Goal: Entertainment & Leisure: Browse casually

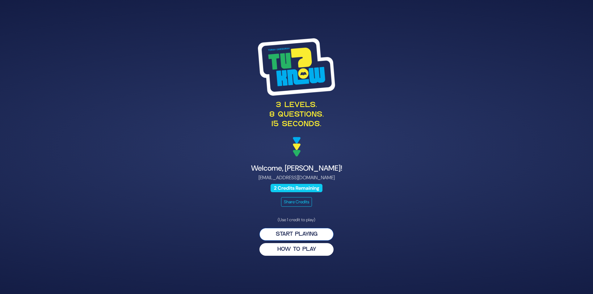
click at [291, 234] on button "Start Playing" at bounding box center [296, 234] width 74 height 13
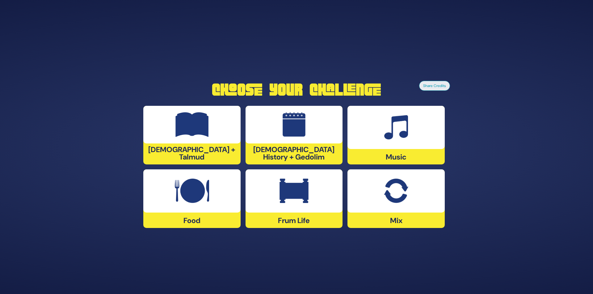
click at [409, 134] on div at bounding box center [395, 127] width 97 height 43
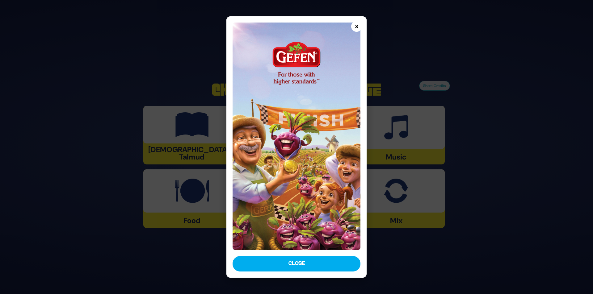
click at [354, 27] on button "×" at bounding box center [356, 26] width 11 height 11
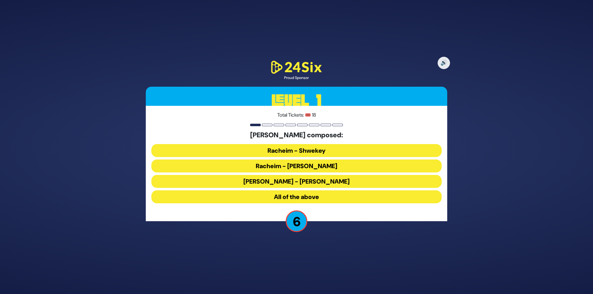
click at [296, 175] on button "Racheim - [PERSON_NAME]" at bounding box center [296, 181] width 290 height 13
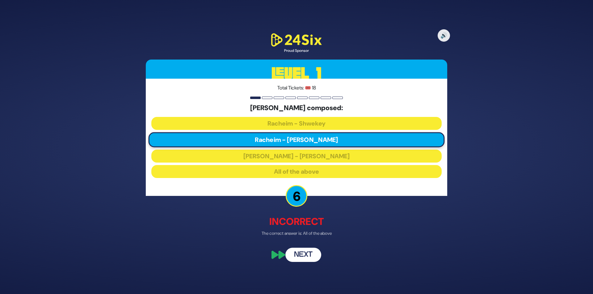
click at [304, 254] on button "Next" at bounding box center [303, 255] width 36 height 14
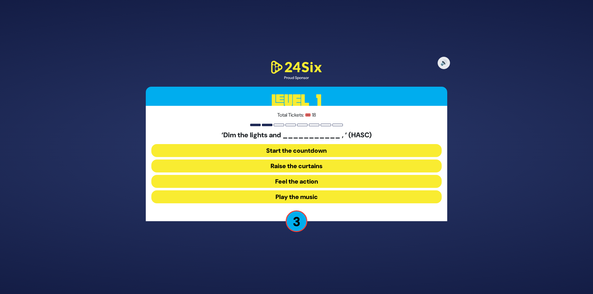
click at [335, 175] on button "Raise the curtains" at bounding box center [296, 181] width 290 height 13
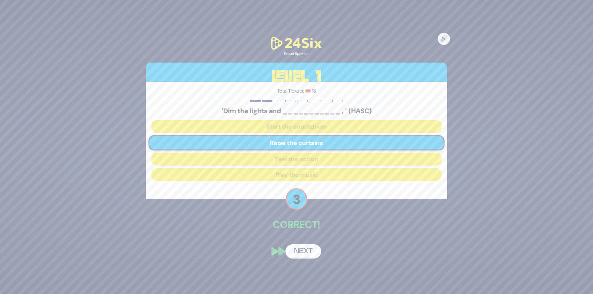
click at [304, 252] on button "Next" at bounding box center [303, 252] width 36 height 14
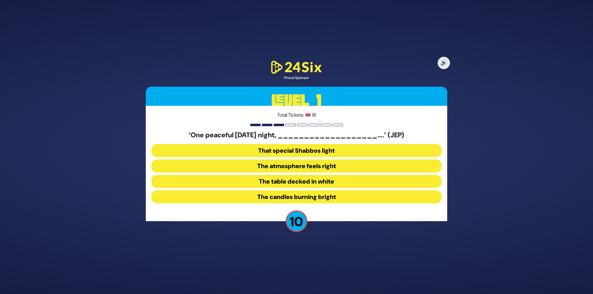
click at [300, 191] on button "The table decked in white" at bounding box center [296, 197] width 290 height 13
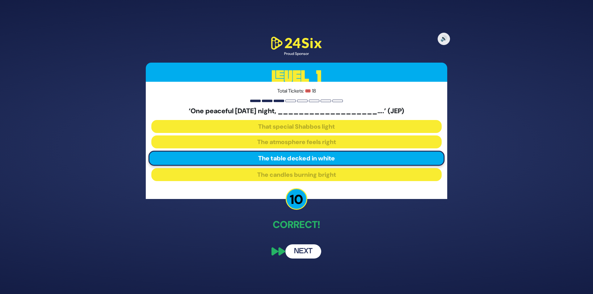
click at [296, 245] on button "Next" at bounding box center [303, 252] width 36 height 14
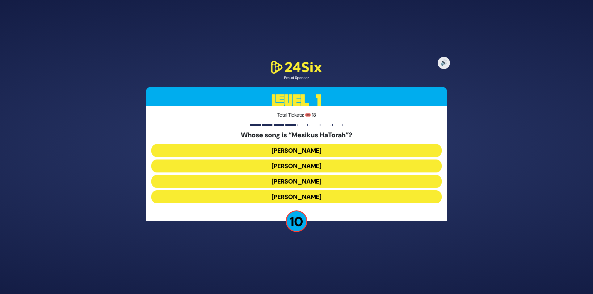
click at [320, 160] on button "[PERSON_NAME]" at bounding box center [296, 166] width 290 height 13
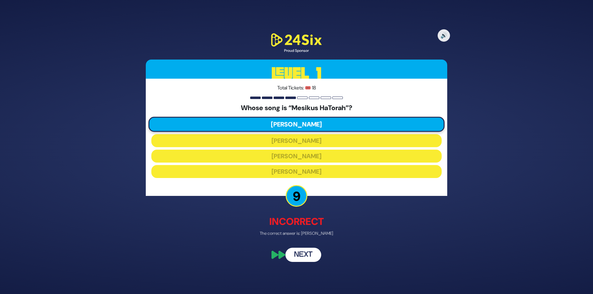
drag, startPoint x: 304, startPoint y: 259, endPoint x: 303, endPoint y: 256, distance: 3.2
click at [304, 256] on button "Next" at bounding box center [303, 255] width 36 height 14
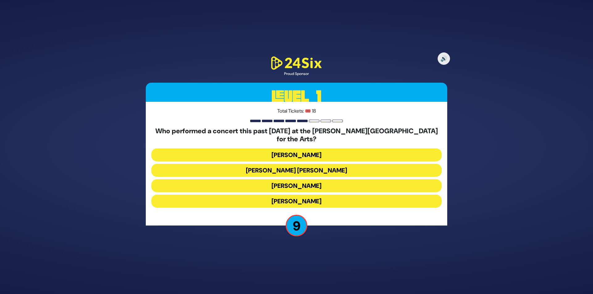
click at [313, 197] on button "[PERSON_NAME]" at bounding box center [296, 201] width 290 height 13
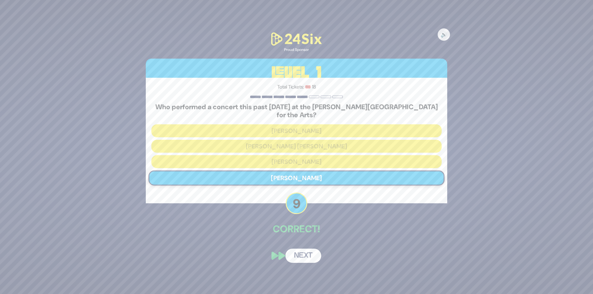
click at [304, 249] on button "Next" at bounding box center [303, 256] width 36 height 14
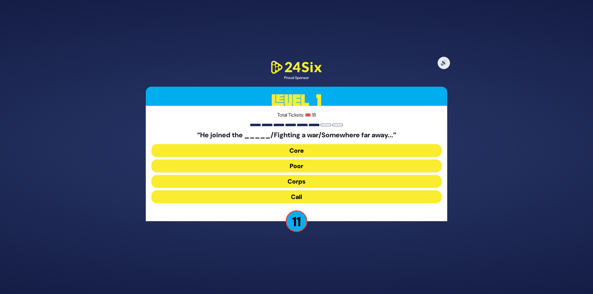
click at [312, 191] on button "Corps" at bounding box center [296, 197] width 290 height 13
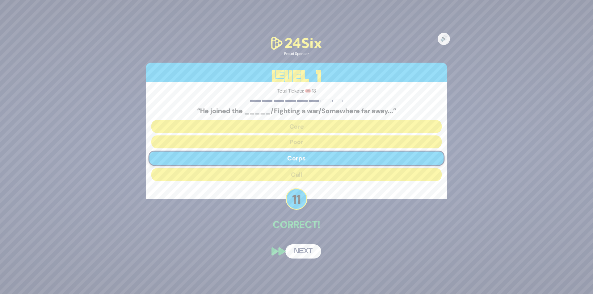
click at [307, 250] on button "Next" at bounding box center [303, 252] width 36 height 14
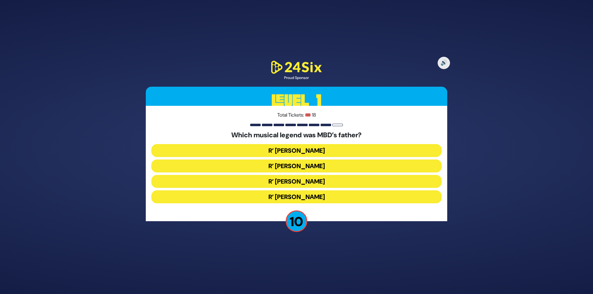
click at [321, 175] on button "R’ [PERSON_NAME]" at bounding box center [296, 181] width 290 height 13
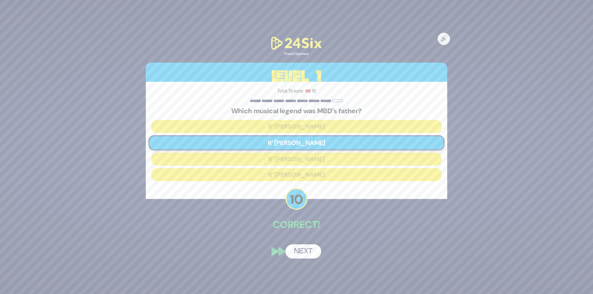
click at [304, 254] on button "Next" at bounding box center [303, 252] width 36 height 14
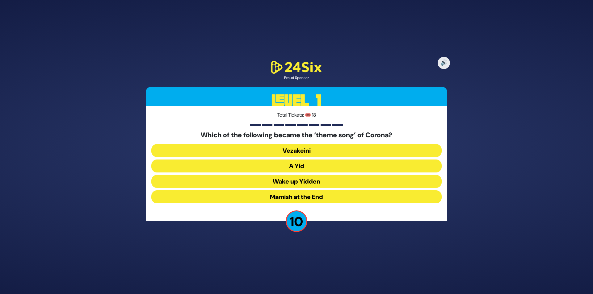
click at [306, 175] on button "A Yid" at bounding box center [296, 181] width 290 height 13
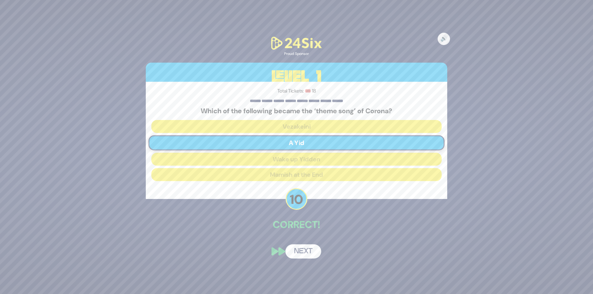
click at [307, 250] on button "Next" at bounding box center [303, 252] width 36 height 14
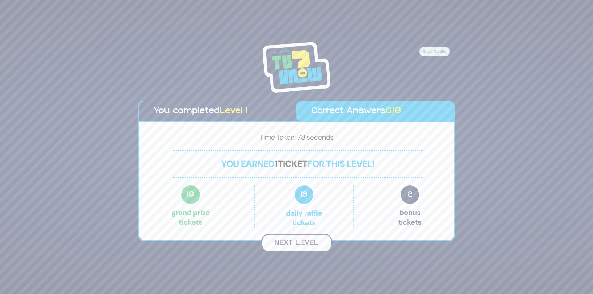
click at [300, 241] on button "Next Level" at bounding box center [296, 243] width 71 height 18
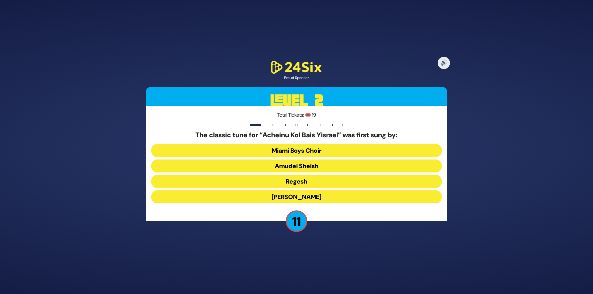
click at [295, 197] on button "[PERSON_NAME]" at bounding box center [296, 197] width 290 height 13
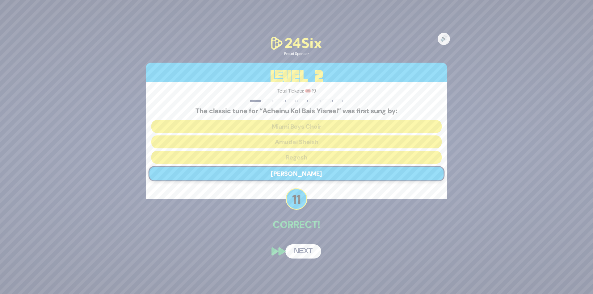
click at [293, 254] on button "Next" at bounding box center [303, 252] width 36 height 14
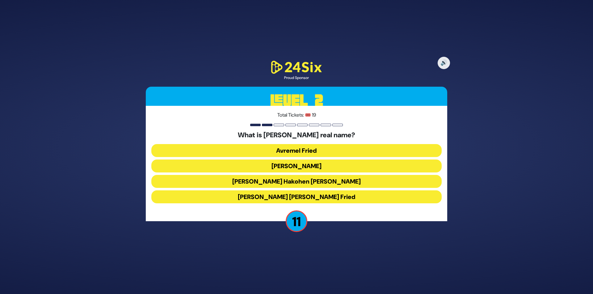
click at [313, 175] on button "[PERSON_NAME]" at bounding box center [296, 181] width 290 height 13
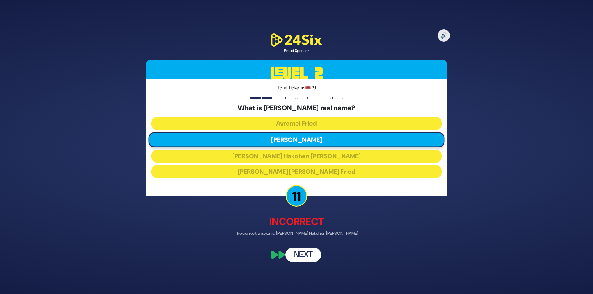
click at [296, 254] on button "Next" at bounding box center [303, 255] width 36 height 14
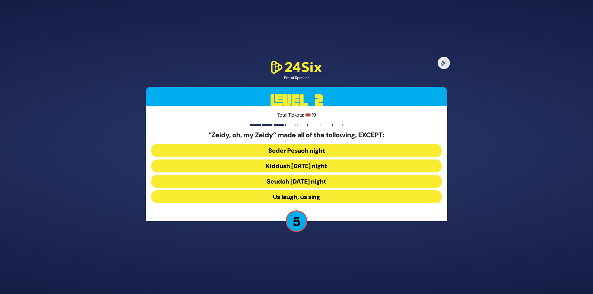
click at [321, 191] on button "Seudah [DATE] night" at bounding box center [296, 197] width 290 height 13
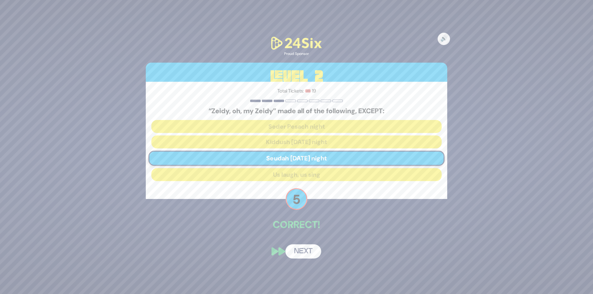
click at [299, 251] on button "Next" at bounding box center [303, 252] width 36 height 14
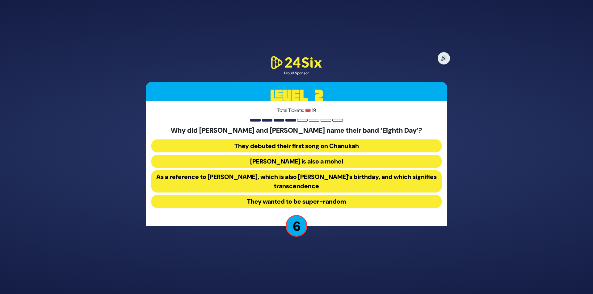
click at [332, 195] on button "As a reference to [PERSON_NAME], which is also [PERSON_NAME]’s birthday, and wh…" at bounding box center [296, 201] width 290 height 13
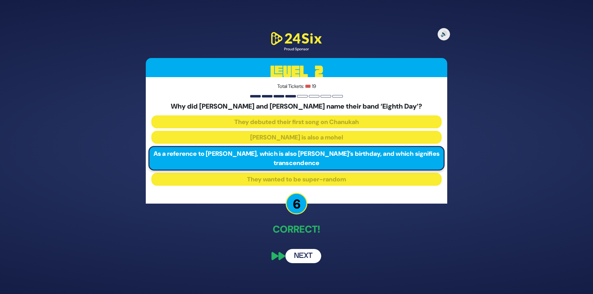
click at [301, 256] on button "Next" at bounding box center [303, 256] width 36 height 14
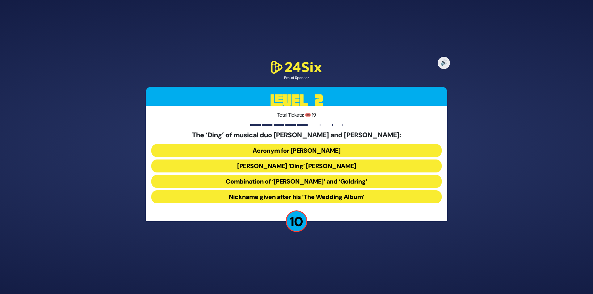
click at [353, 160] on button "Acronym for [PERSON_NAME]" at bounding box center [296, 166] width 290 height 13
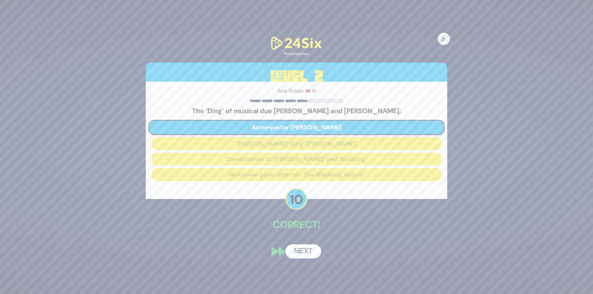
click at [313, 246] on button "Next" at bounding box center [303, 252] width 36 height 14
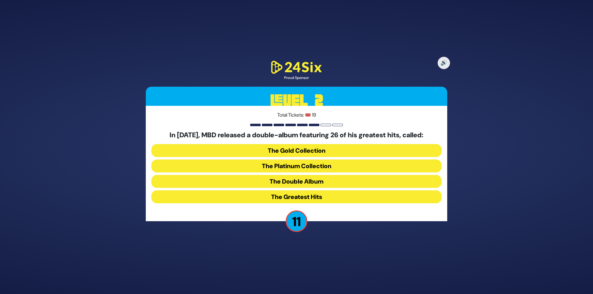
click at [302, 175] on button "The Platinum Collection" at bounding box center [296, 181] width 290 height 13
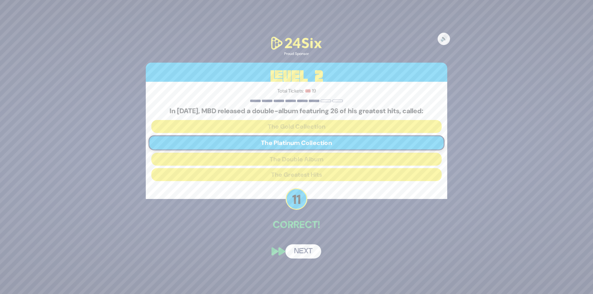
click at [310, 251] on button "Next" at bounding box center [303, 252] width 36 height 14
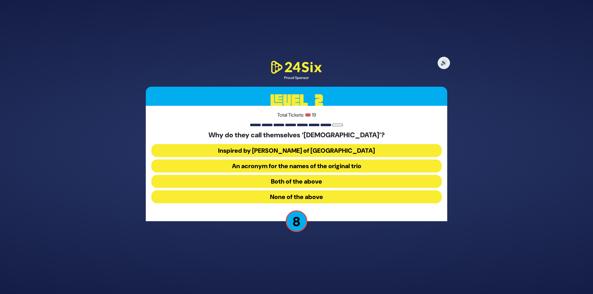
click at [306, 191] on button "Both of the above" at bounding box center [296, 197] width 290 height 13
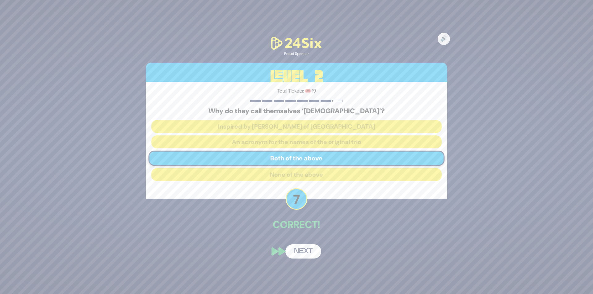
click at [308, 253] on button "Next" at bounding box center [303, 252] width 36 height 14
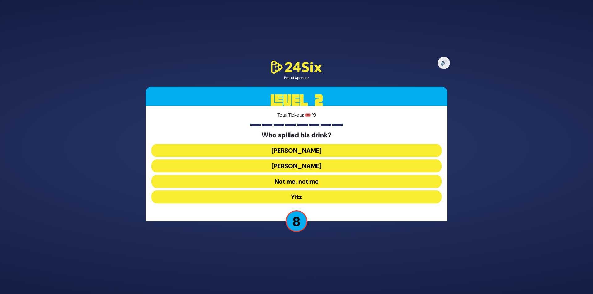
click at [318, 160] on button "[PERSON_NAME]" at bounding box center [296, 166] width 290 height 13
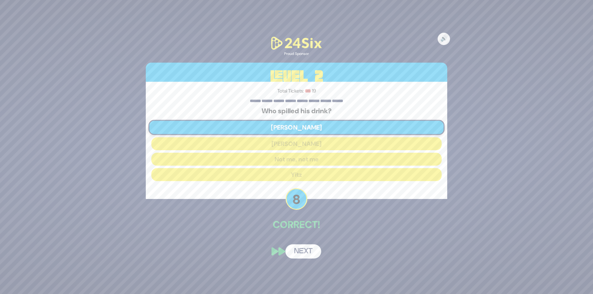
click at [307, 256] on button "Next" at bounding box center [303, 252] width 36 height 14
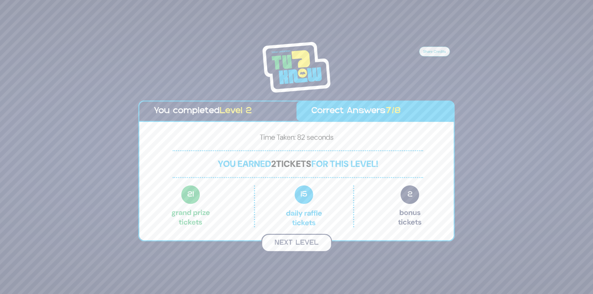
click at [297, 240] on button "Next Level" at bounding box center [296, 243] width 71 height 18
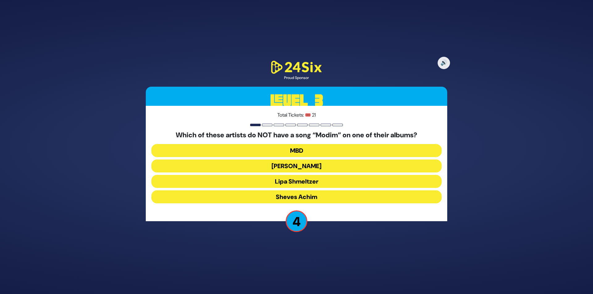
click at [339, 197] on button "Sheves Achim" at bounding box center [296, 197] width 290 height 13
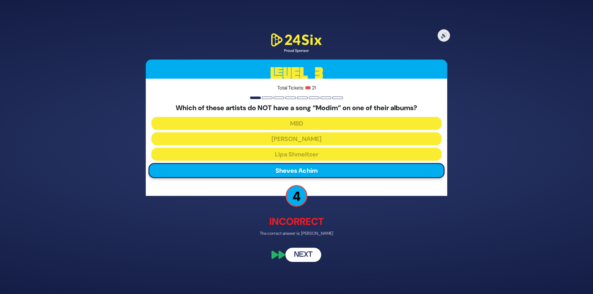
click at [308, 248] on button "Next" at bounding box center [303, 255] width 36 height 14
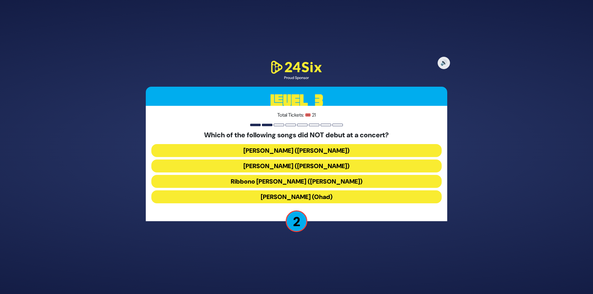
click at [328, 160] on button "[PERSON_NAME] ([PERSON_NAME])" at bounding box center [296, 166] width 290 height 13
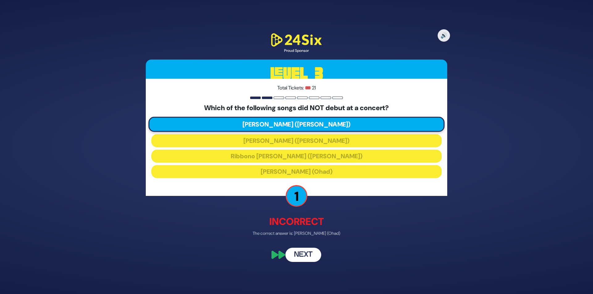
click at [303, 250] on button "Next" at bounding box center [303, 255] width 36 height 14
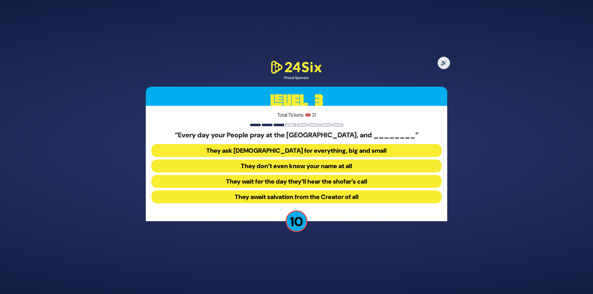
click at [315, 175] on button "They don’t even know your name at all" at bounding box center [296, 181] width 290 height 13
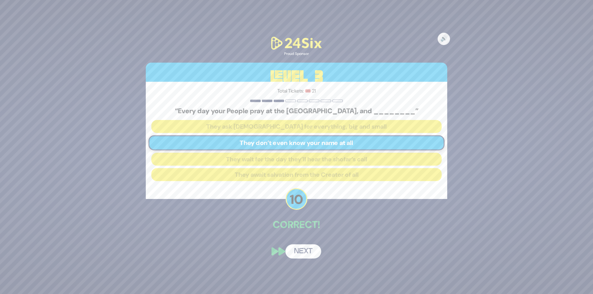
click at [300, 253] on button "Next" at bounding box center [303, 252] width 36 height 14
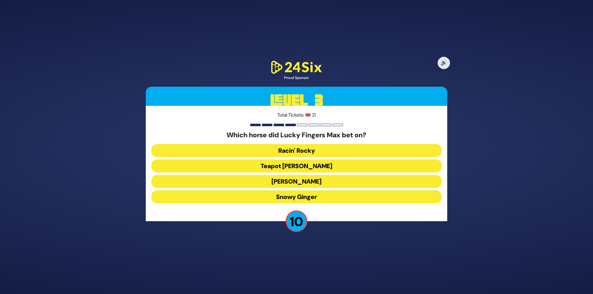
click at [293, 191] on button "[PERSON_NAME]" at bounding box center [296, 197] width 290 height 13
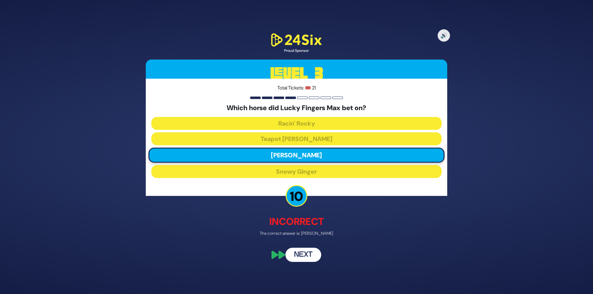
click at [316, 251] on button "Next" at bounding box center [303, 255] width 36 height 14
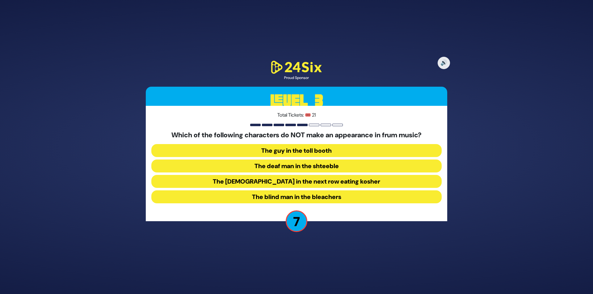
click at [279, 199] on button "The blind man in the bleachers" at bounding box center [296, 197] width 290 height 13
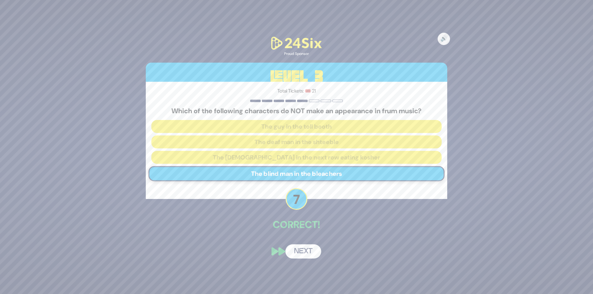
click at [309, 247] on button "Next" at bounding box center [303, 252] width 36 height 14
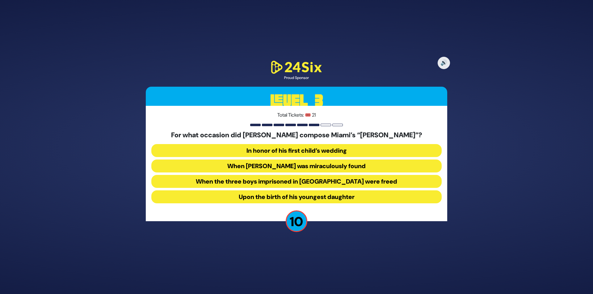
click at [290, 175] on button "When [PERSON_NAME] was miraculously found" at bounding box center [296, 181] width 290 height 13
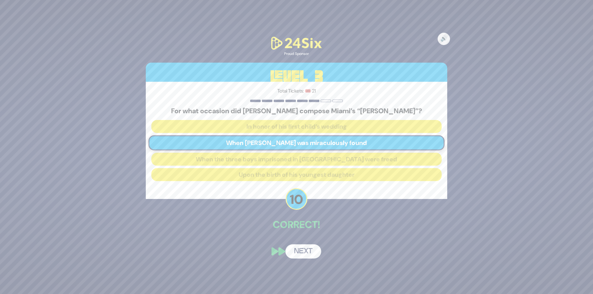
click at [302, 254] on button "Next" at bounding box center [303, 252] width 36 height 14
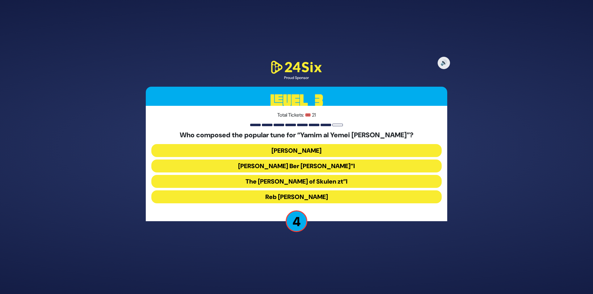
click at [310, 191] on button "The [PERSON_NAME] of Skulen zt”l" at bounding box center [296, 197] width 290 height 13
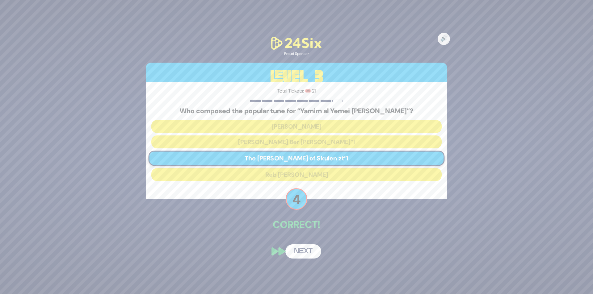
click at [307, 242] on div "🔊 Proud Sponsor Level 3 Total Tickets: 🎟️ 21 Who composed the popular tune for …" at bounding box center [296, 147] width 316 height 238
click at [309, 248] on button "Next" at bounding box center [303, 252] width 36 height 14
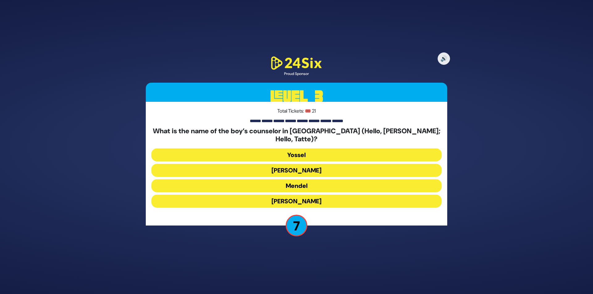
click at [342, 195] on button "[PERSON_NAME]" at bounding box center [296, 201] width 290 height 13
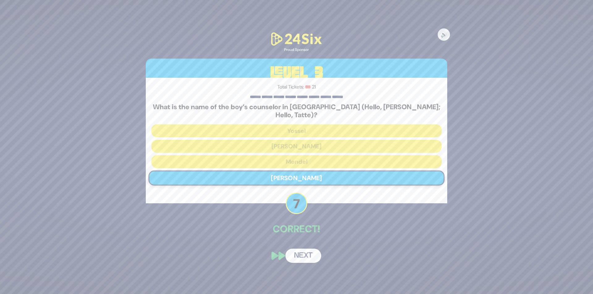
click at [299, 249] on button "Next" at bounding box center [303, 256] width 36 height 14
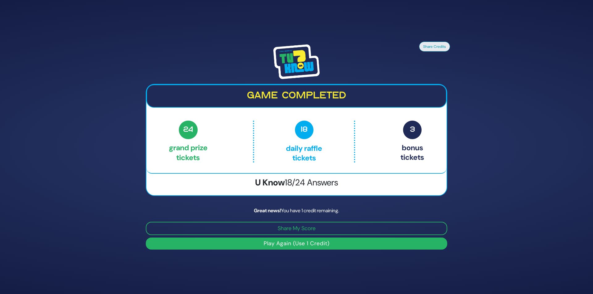
click at [278, 244] on button "Play Again (Use 1 Credit)" at bounding box center [296, 244] width 301 height 12
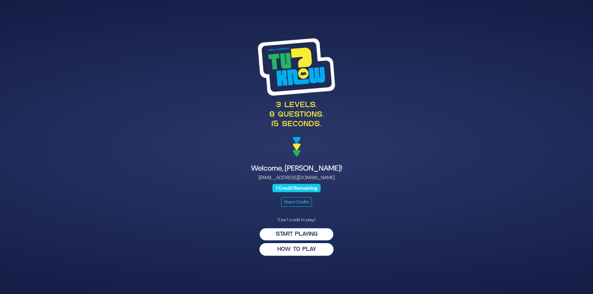
click at [316, 230] on button "Start Playing" at bounding box center [296, 234] width 74 height 13
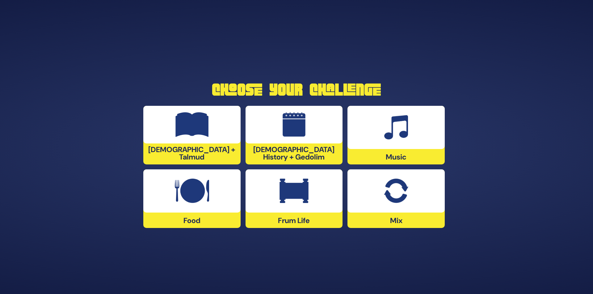
click at [358, 136] on div at bounding box center [395, 127] width 97 height 43
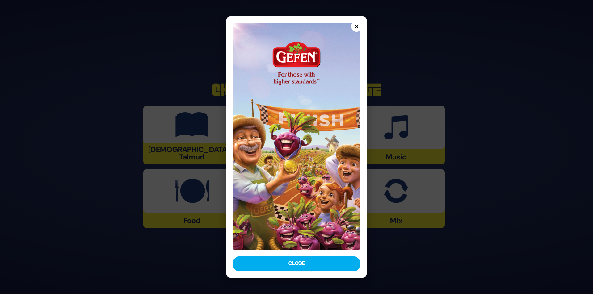
click at [355, 28] on button "×" at bounding box center [356, 26] width 11 height 11
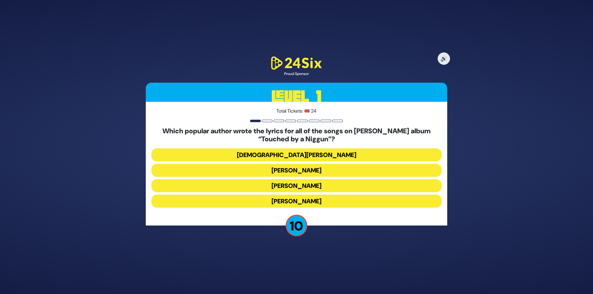
click at [277, 164] on button "Rabbi Yechiel Spero" at bounding box center [296, 170] width 290 height 13
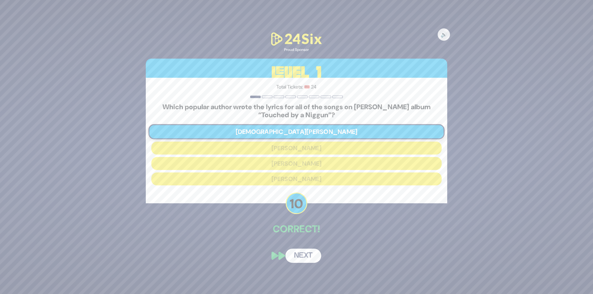
click at [310, 256] on button "Next" at bounding box center [303, 256] width 36 height 14
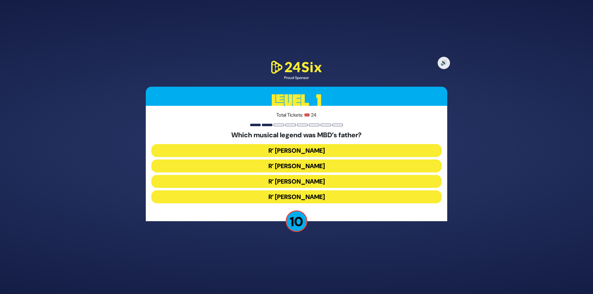
click at [322, 175] on button "R’ [PERSON_NAME]" at bounding box center [296, 181] width 290 height 13
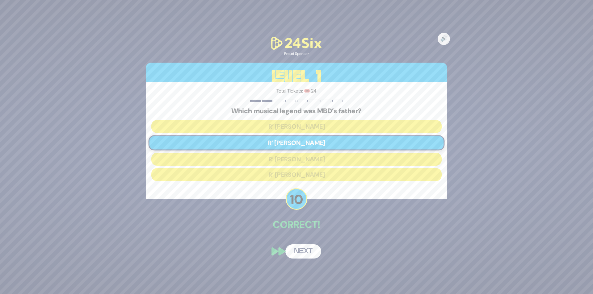
click at [301, 244] on div "🔊 Proud Sponsor Level 1 Total Tickets: 🎟️ 24 Which musical legend was MBD’s fat…" at bounding box center [296, 147] width 316 height 238
click at [304, 245] on button "Next" at bounding box center [303, 252] width 36 height 14
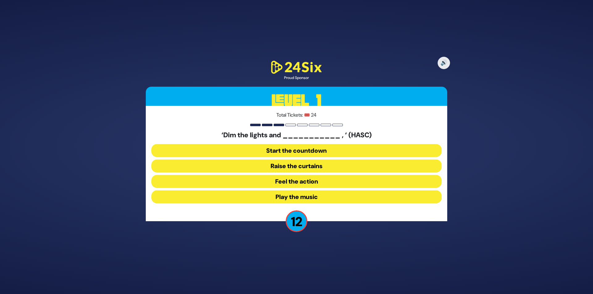
click at [304, 175] on button "Raise the curtains" at bounding box center [296, 181] width 290 height 13
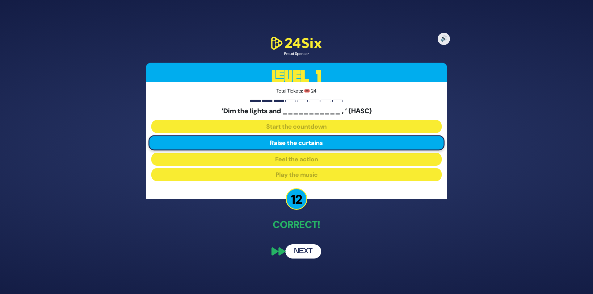
drag, startPoint x: 298, startPoint y: 249, endPoint x: 306, endPoint y: 238, distance: 12.9
click at [298, 249] on button "Next" at bounding box center [303, 252] width 36 height 14
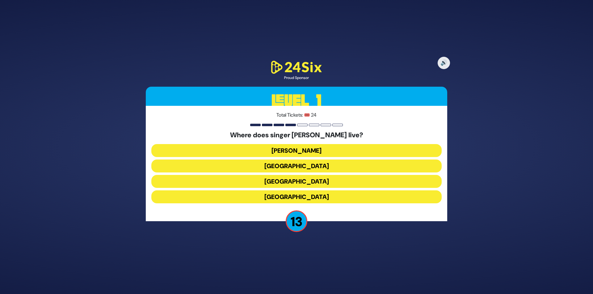
click at [310, 196] on button "England" at bounding box center [296, 197] width 290 height 13
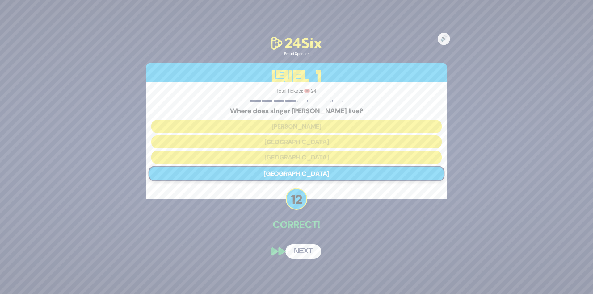
click at [303, 254] on button "Next" at bounding box center [303, 252] width 36 height 14
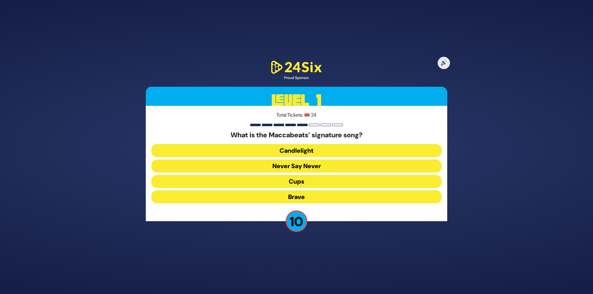
click at [320, 160] on button "Candlelight" at bounding box center [296, 166] width 290 height 13
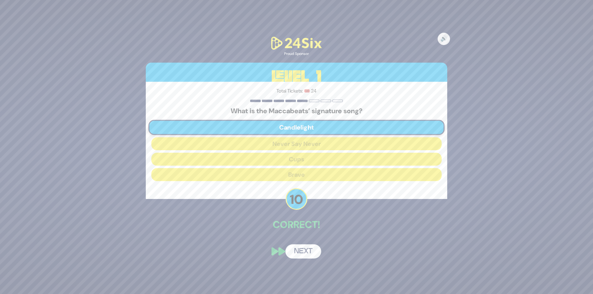
click at [308, 248] on button "Next" at bounding box center [303, 252] width 36 height 14
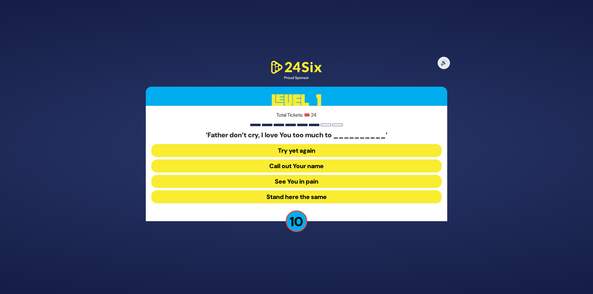
click at [321, 199] on button "Stand here the same" at bounding box center [296, 197] width 290 height 13
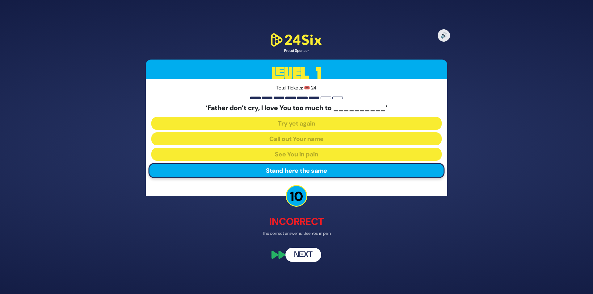
click at [315, 254] on button "Next" at bounding box center [303, 255] width 36 height 14
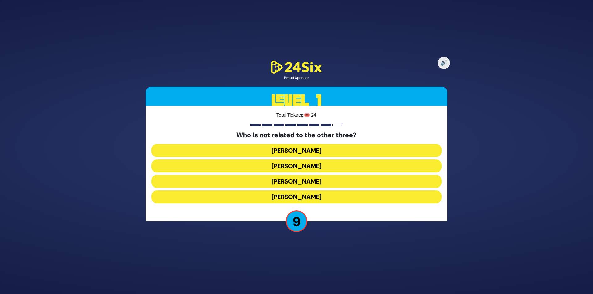
click at [329, 196] on button "Shie Fried" at bounding box center [296, 197] width 290 height 13
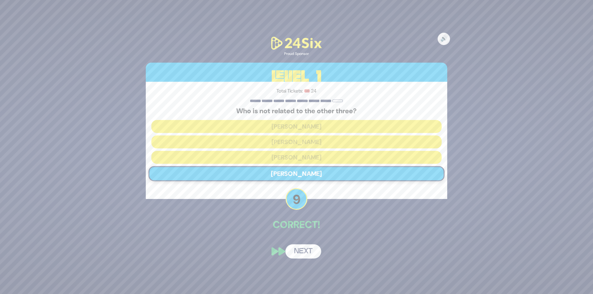
click at [305, 248] on button "Next" at bounding box center [303, 252] width 36 height 14
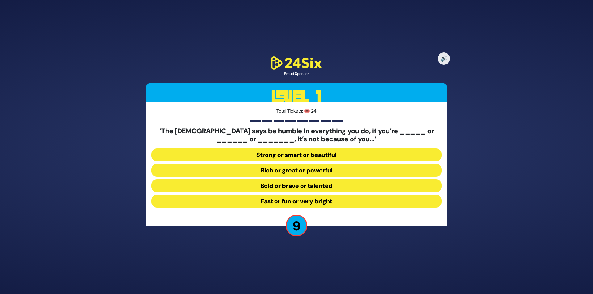
click at [353, 164] on button "Strong or smart or beautiful" at bounding box center [296, 170] width 290 height 13
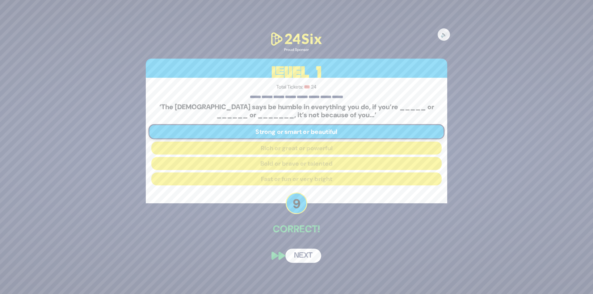
click at [301, 249] on button "Next" at bounding box center [303, 256] width 36 height 14
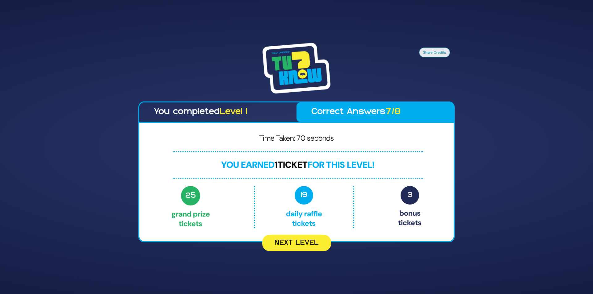
click at [301, 249] on button "Next Level" at bounding box center [296, 243] width 69 height 16
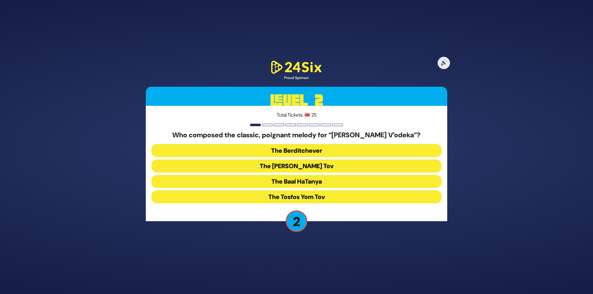
click at [329, 191] on button "The Baal HaTanya" at bounding box center [296, 197] width 290 height 13
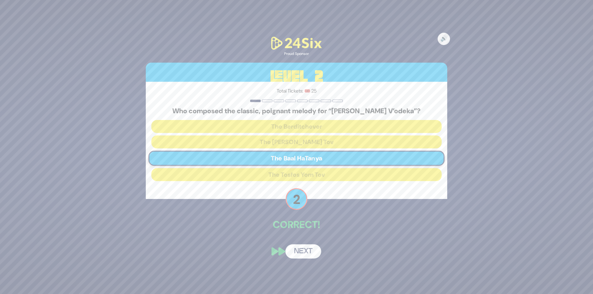
click at [299, 253] on button "Next" at bounding box center [303, 252] width 36 height 14
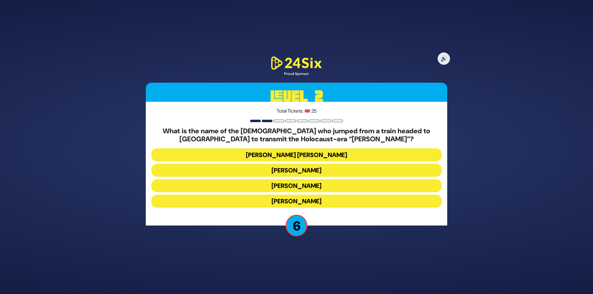
click at [326, 179] on button "Mordechai Fastag" at bounding box center [296, 185] width 290 height 13
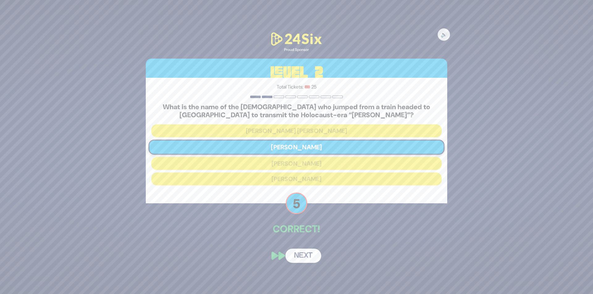
click at [304, 252] on button "Next" at bounding box center [303, 256] width 36 height 14
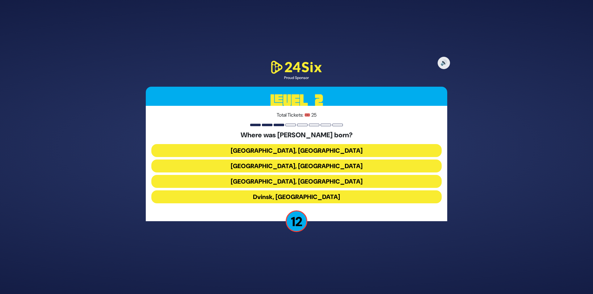
click at [341, 160] on button "Berlin, Germany" at bounding box center [296, 166] width 290 height 13
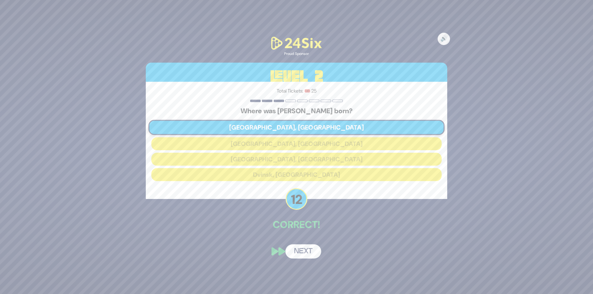
click at [304, 247] on button "Next" at bounding box center [303, 252] width 36 height 14
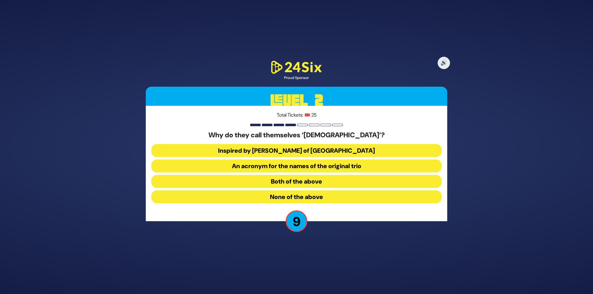
click at [316, 191] on button "Both of the above" at bounding box center [296, 197] width 290 height 13
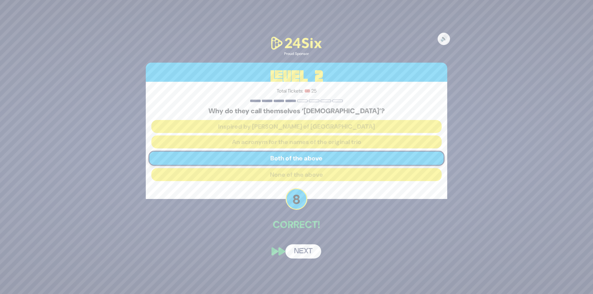
click at [291, 251] on button "Next" at bounding box center [303, 252] width 36 height 14
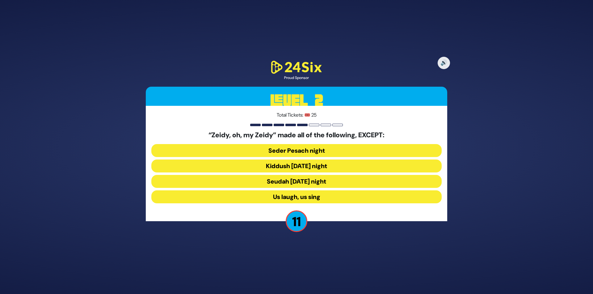
click at [314, 191] on button "Seudah [DATE] night" at bounding box center [296, 197] width 290 height 13
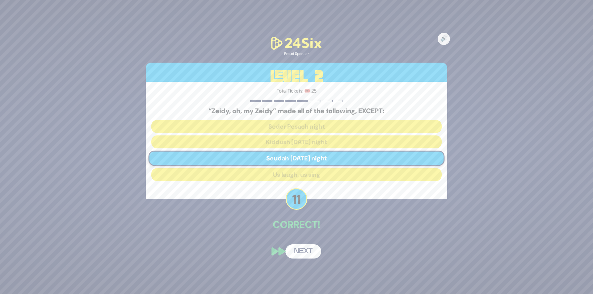
click at [304, 249] on button "Next" at bounding box center [303, 252] width 36 height 14
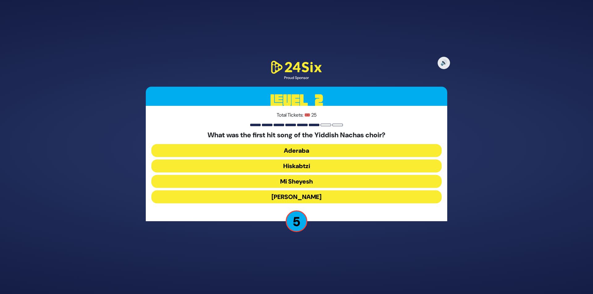
click at [292, 175] on button "Hiskabtzi" at bounding box center [296, 181] width 290 height 13
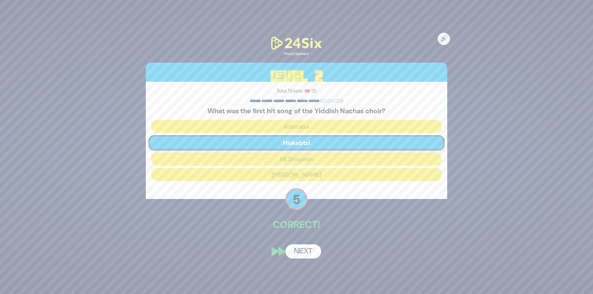
click at [299, 253] on button "Next" at bounding box center [303, 252] width 36 height 14
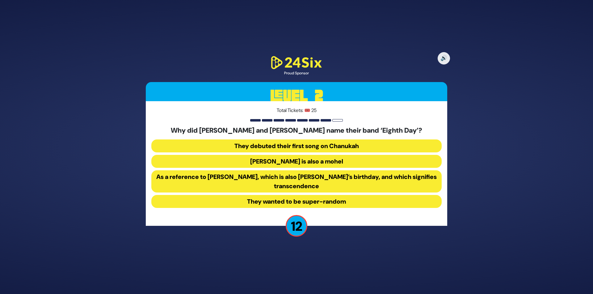
click at [309, 195] on button "As a reference to [PERSON_NAME], which is also [PERSON_NAME]’s birthday, and wh…" at bounding box center [296, 201] width 290 height 13
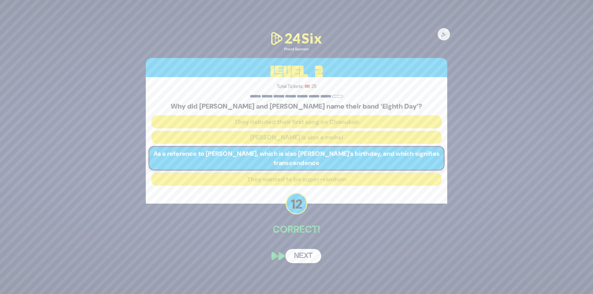
click at [311, 250] on div "🔊 Proud Sponsor Level 2 Total Tickets: 🎟️ 25 Why did Shmuel and Bentzi Marcus n…" at bounding box center [296, 147] width 316 height 248
click at [308, 259] on button "Next" at bounding box center [303, 256] width 36 height 14
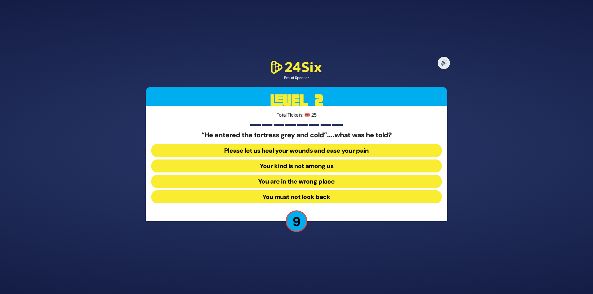
click at [321, 175] on button "Your kind is not among us" at bounding box center [296, 181] width 290 height 13
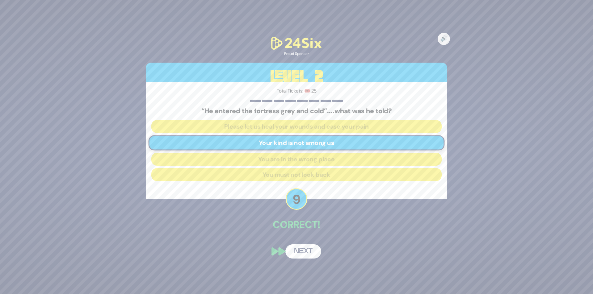
click at [295, 249] on button "Next" at bounding box center [303, 252] width 36 height 14
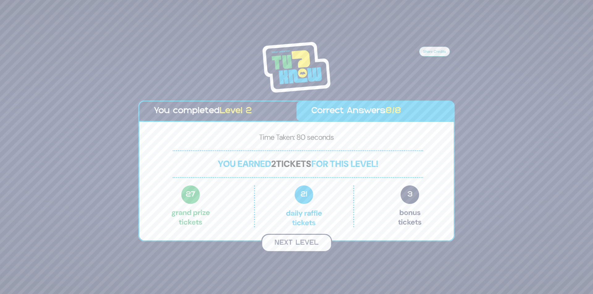
click at [300, 244] on button "Next Level" at bounding box center [296, 243] width 71 height 18
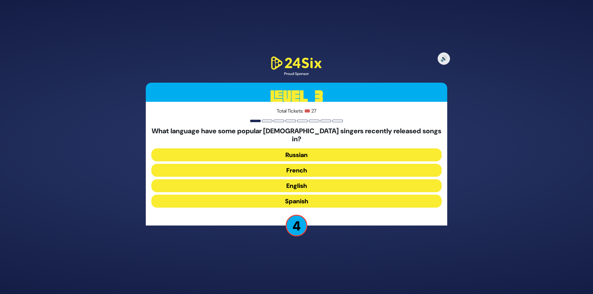
click at [337, 195] on button "Spanish" at bounding box center [296, 201] width 290 height 13
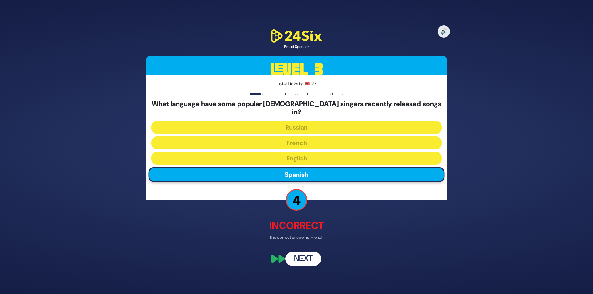
click at [294, 252] on button "Next" at bounding box center [303, 259] width 36 height 14
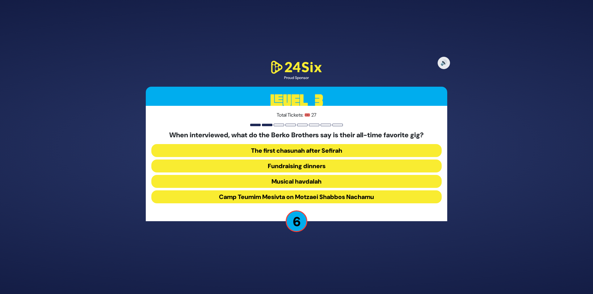
click at [324, 198] on button "Camp Teumim Mesivta on Motzaei Shabbos Nachamu" at bounding box center [296, 197] width 290 height 13
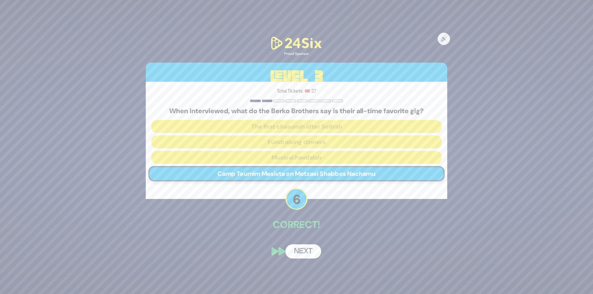
click at [311, 246] on div "🔊 Proud Sponsor Level 3 Total Tickets: 🎟️ 27 When interviewed, what do the Berk…" at bounding box center [296, 147] width 316 height 238
click at [311, 250] on button "Next" at bounding box center [303, 252] width 36 height 14
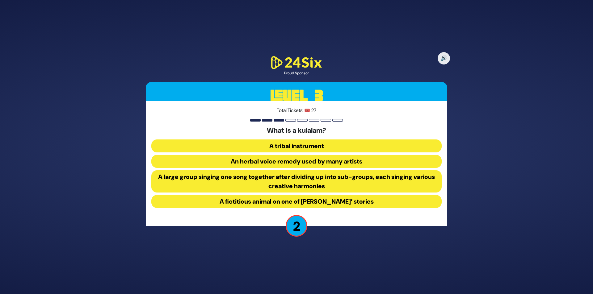
click at [338, 200] on button "A fictitious animal on one of Rabbi Yitzy Erps’ stories" at bounding box center [296, 201] width 290 height 13
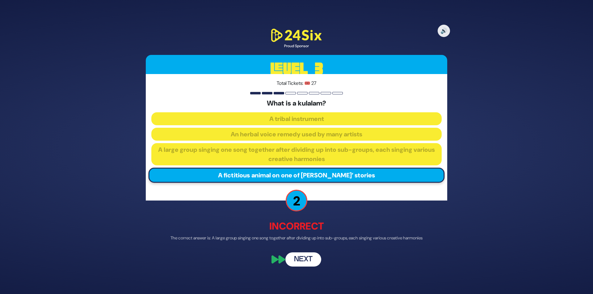
click at [304, 258] on button "Next" at bounding box center [303, 260] width 36 height 14
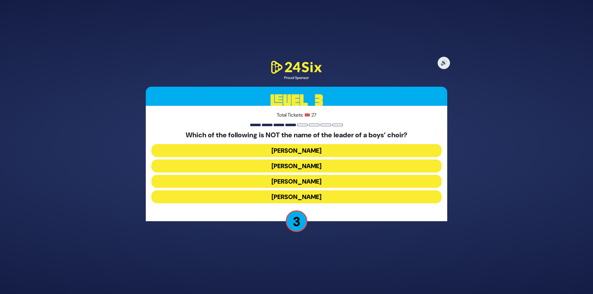
click at [322, 175] on button "Chaim Meir Fligman" at bounding box center [296, 181] width 290 height 13
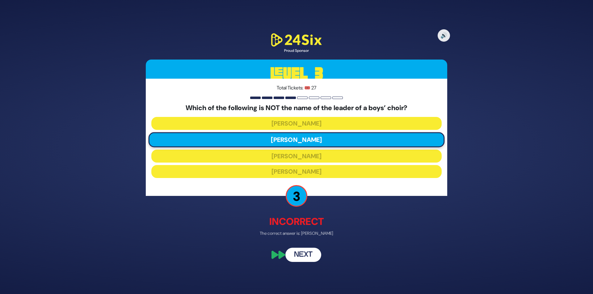
click at [304, 245] on div "🔊 Proud Sponsor Level 3 Total Tickets: 🎟️ 27 Which of the following is NOT the …" at bounding box center [296, 147] width 316 height 245
click at [307, 252] on button "Next" at bounding box center [303, 255] width 36 height 14
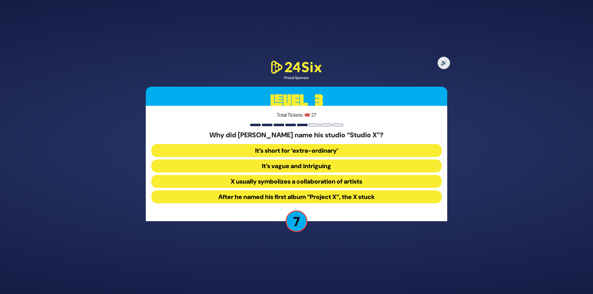
click at [329, 195] on button "After he named his first album “Project X”, the X stuck" at bounding box center [296, 197] width 290 height 13
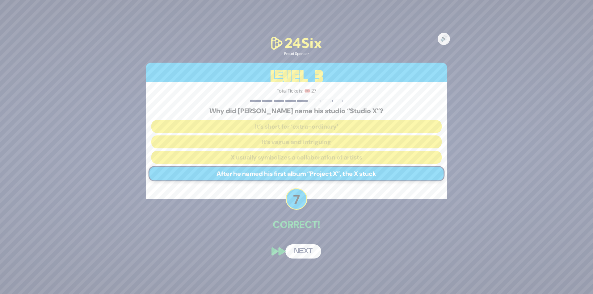
click at [308, 248] on button "Next" at bounding box center [303, 252] width 36 height 14
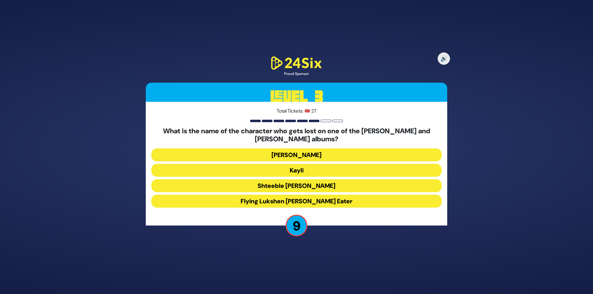
click at [305, 179] on button "Kayli" at bounding box center [296, 185] width 290 height 13
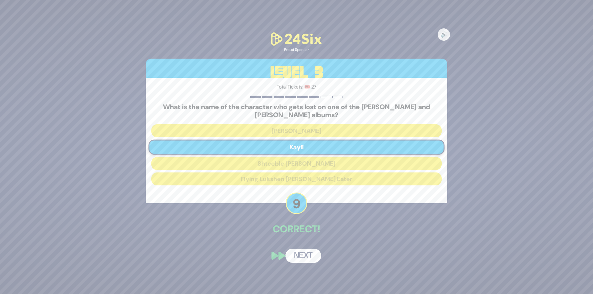
click at [304, 254] on button "Next" at bounding box center [303, 256] width 36 height 14
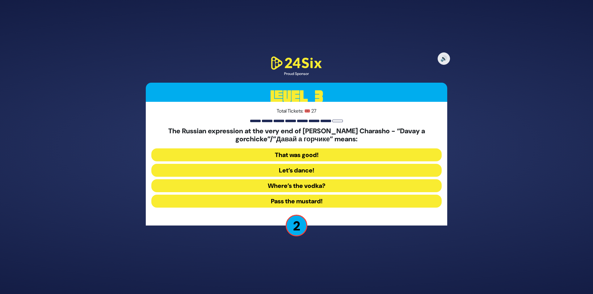
click at [311, 179] on button "Let’s dance!" at bounding box center [296, 185] width 290 height 13
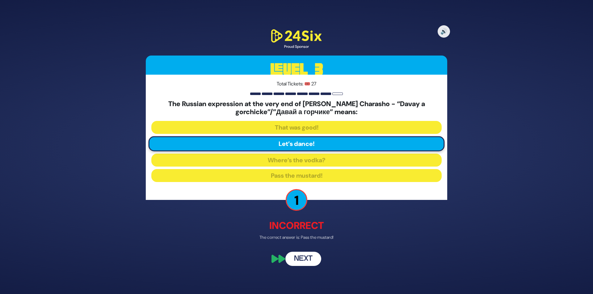
click at [308, 251] on div "🔊 Proud Sponsor Level 3 Total Tickets: 🎟️ 27 The Russian expression at the very…" at bounding box center [296, 147] width 316 height 253
click at [311, 260] on button "Next" at bounding box center [303, 259] width 36 height 14
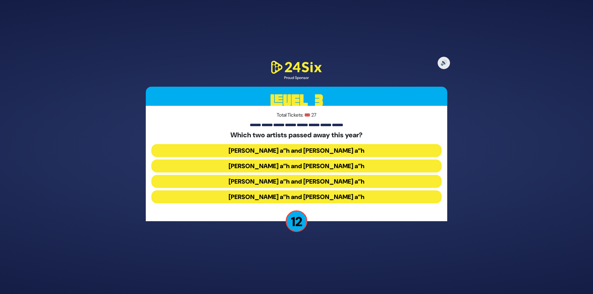
click at [330, 160] on button "Yigal Calek a”h and Avi Piamenta a”h" at bounding box center [296, 166] width 290 height 13
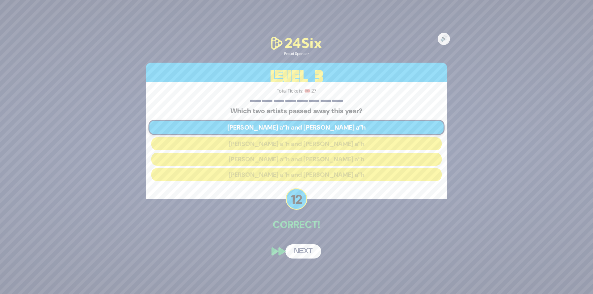
click at [307, 256] on button "Next" at bounding box center [303, 252] width 36 height 14
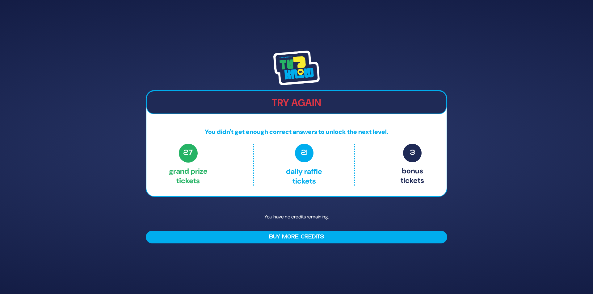
click at [303, 161] on span "21" at bounding box center [304, 153] width 19 height 19
drag, startPoint x: 403, startPoint y: 153, endPoint x: 406, endPoint y: 154, distance: 3.5
click at [404, 153] on span "3" at bounding box center [412, 153] width 19 height 19
click at [407, 155] on span "3" at bounding box center [412, 153] width 19 height 19
click at [410, 154] on span "3" at bounding box center [412, 153] width 19 height 19
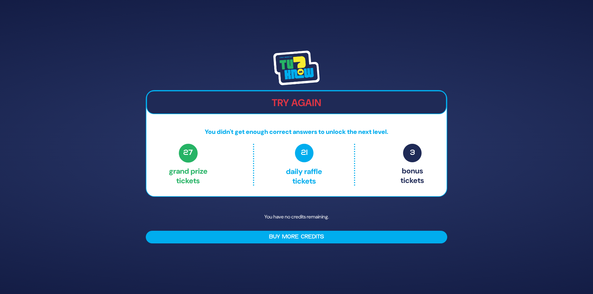
click at [300, 104] on h2 "Try Again" at bounding box center [296, 103] width 299 height 12
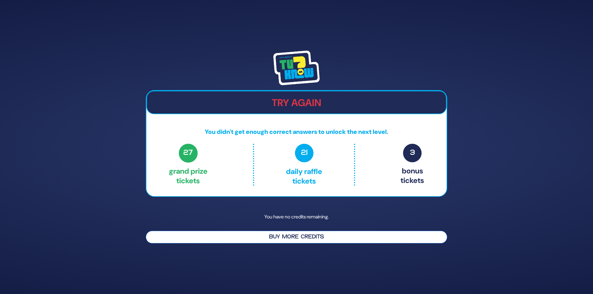
click at [251, 237] on button "Buy More Credits" at bounding box center [296, 237] width 301 height 13
